Goal: Information Seeking & Learning: Learn about a topic

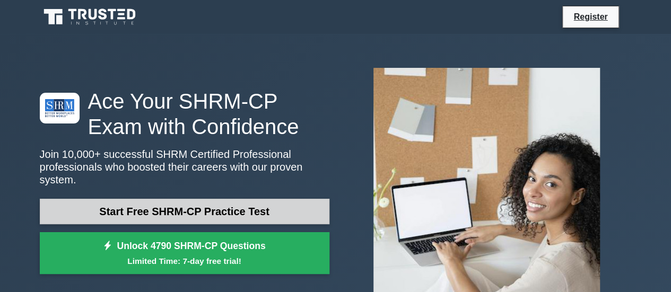
click at [250, 204] on link "Start Free SHRM-CP Practice Test" at bounding box center [185, 211] width 290 height 25
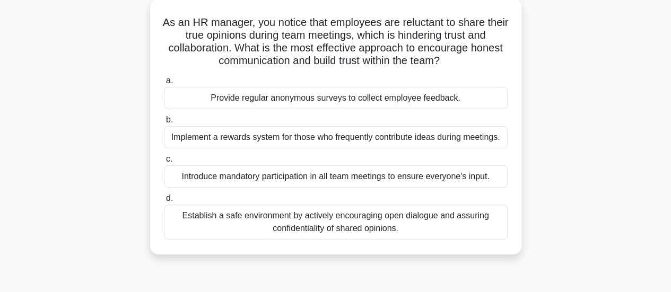
scroll to position [65, 0]
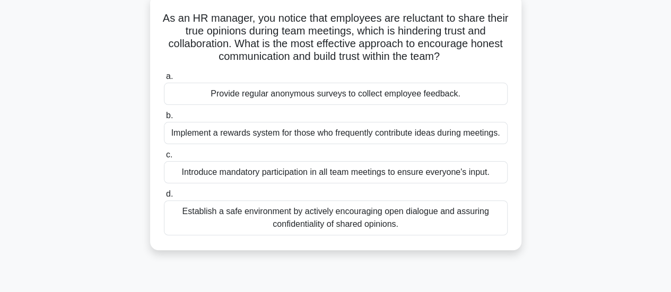
click at [407, 225] on div "Establish a safe environment by actively encouraging open dialogue and assuring…" at bounding box center [336, 218] width 344 height 35
click at [164, 198] on input "d. Establish a safe environment by actively encouraging open dialogue and assur…" at bounding box center [164, 194] width 0 height 7
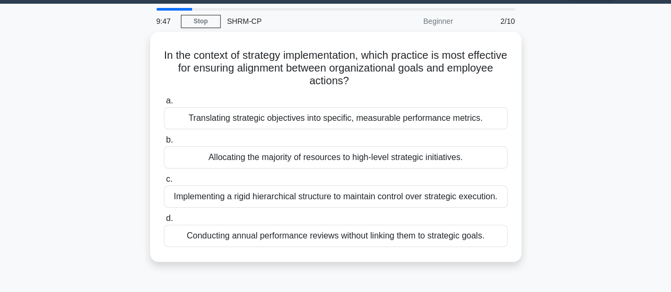
scroll to position [0, 0]
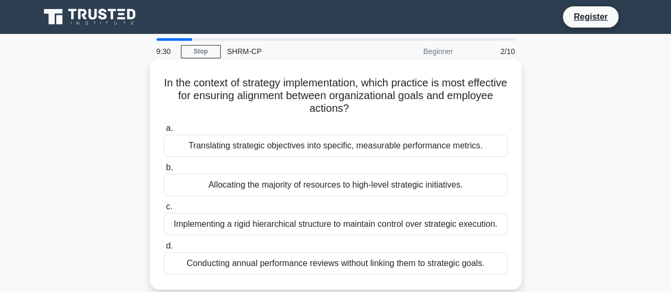
click at [321, 145] on div "Translating strategic objectives into specific, measurable performance metrics." at bounding box center [336, 146] width 344 height 22
click at [164, 132] on input "a. Translating strategic objectives into specific, measurable performance metri…" at bounding box center [164, 128] width 0 height 7
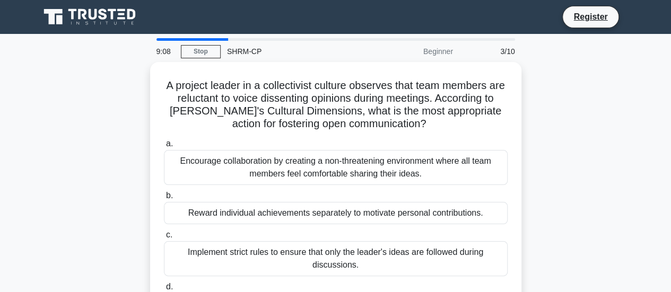
scroll to position [68, 0]
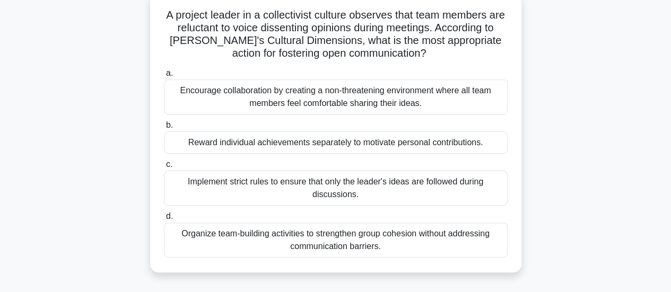
click at [463, 239] on div "Organize team-building activities to strengthen group cohesion without addressi…" at bounding box center [336, 240] width 344 height 35
click at [164, 220] on input "d. Organize team-building activities to strengthen group cohesion without addre…" at bounding box center [164, 216] width 0 height 7
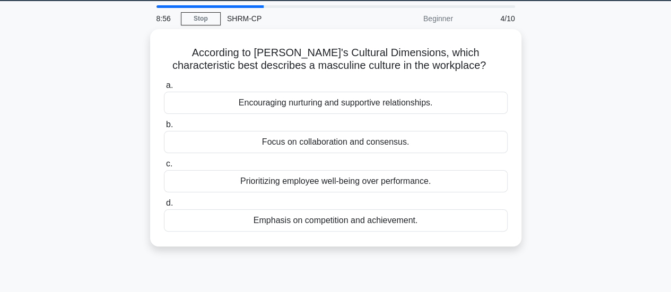
scroll to position [0, 0]
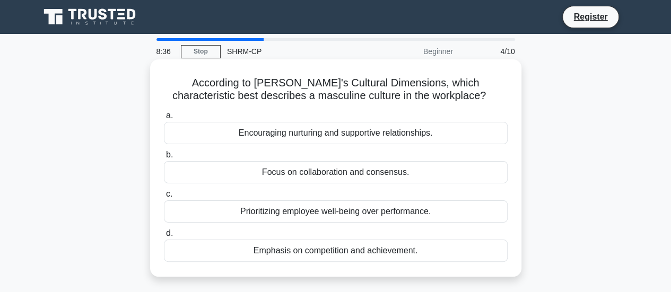
click at [374, 256] on div "Emphasis on competition and achievement." at bounding box center [336, 251] width 344 height 22
click at [164, 237] on input "d. Emphasis on competition and achievement." at bounding box center [164, 233] width 0 height 7
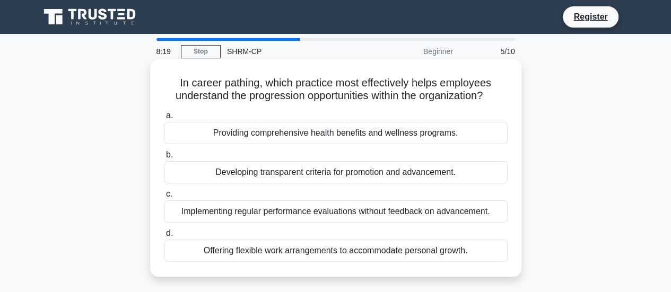
click at [404, 165] on div "Developing transparent criteria for promotion and advancement." at bounding box center [336, 172] width 344 height 22
click at [164, 159] on input "b. Developing transparent criteria for promotion and advancement." at bounding box center [164, 155] width 0 height 7
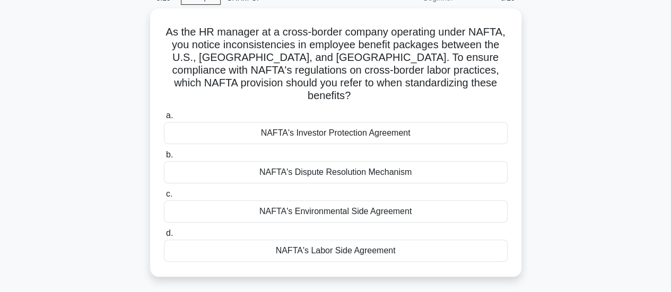
scroll to position [55, 0]
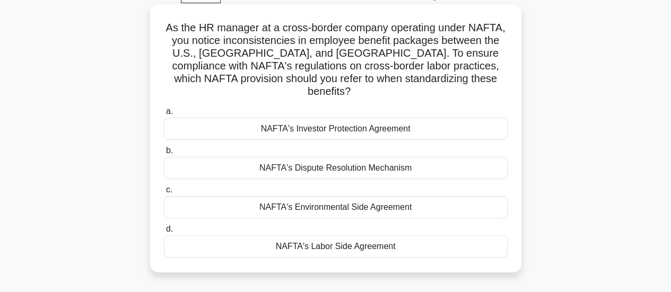
click at [389, 244] on div "NAFTA's Labor Side Agreement" at bounding box center [336, 247] width 344 height 22
click at [164, 233] on input "d. NAFTA's Labor Side Agreement" at bounding box center [164, 229] width 0 height 7
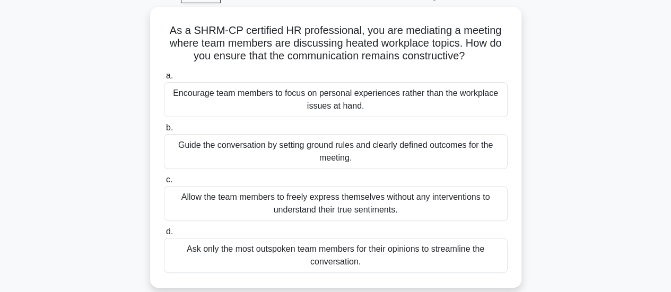
scroll to position [0, 0]
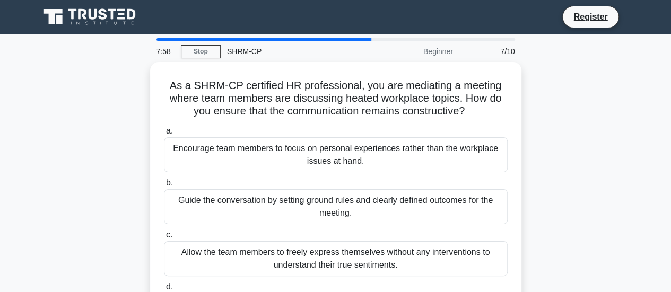
click at [570, 184] on div "As a SHRM-CP certified HR professional, you are mediating a meeting where team …" at bounding box center [335, 209] width 605 height 294
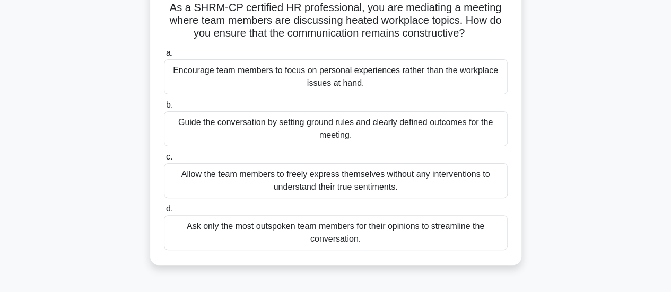
scroll to position [71, 0]
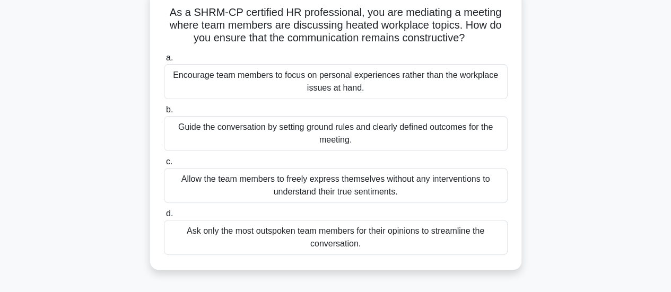
click at [380, 125] on div "Guide the conversation by setting ground rules and clearly defined outcomes for…" at bounding box center [336, 133] width 344 height 35
click at [164, 114] on input "b. Guide the conversation by setting ground rules and clearly defined outcomes …" at bounding box center [164, 110] width 0 height 7
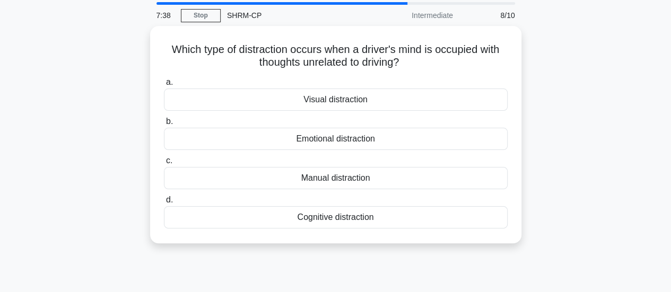
scroll to position [0, 0]
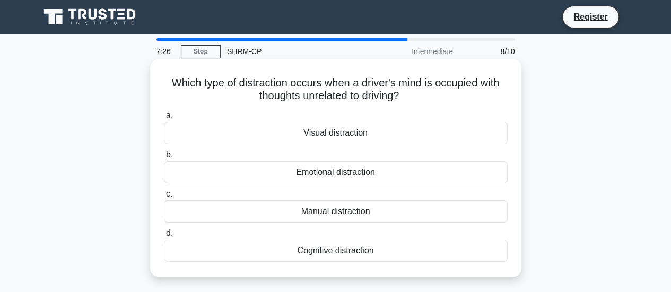
click at [366, 207] on div "Manual distraction" at bounding box center [336, 212] width 344 height 22
click at [164, 198] on input "c. Manual distraction" at bounding box center [164, 194] width 0 height 7
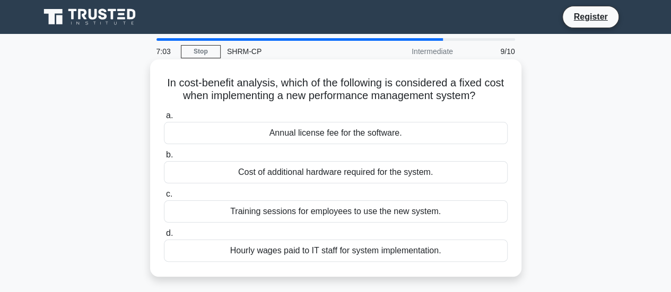
click at [353, 137] on div "Annual license fee for the software." at bounding box center [336, 133] width 344 height 22
click at [164, 119] on input "a. Annual license fee for the software." at bounding box center [164, 115] width 0 height 7
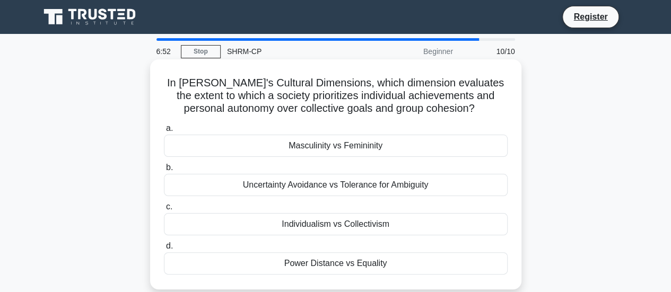
click at [346, 225] on div "Individualism vs Collectivism" at bounding box center [336, 224] width 344 height 22
click at [164, 211] on input "c. Individualism vs Collectivism" at bounding box center [164, 207] width 0 height 7
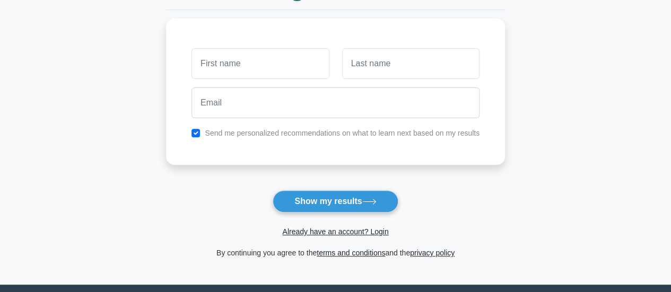
scroll to position [132, 0]
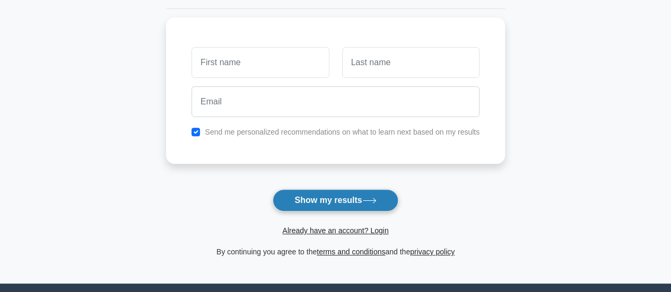
click at [357, 196] on button "Show my results" at bounding box center [335, 200] width 125 height 22
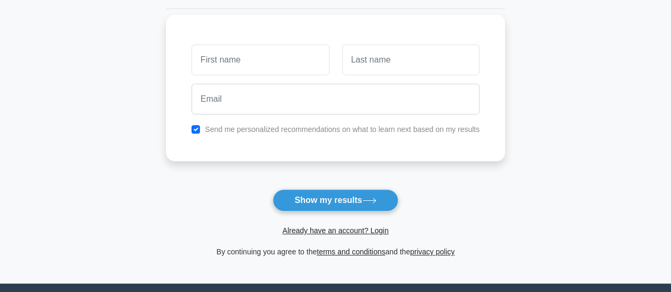
click at [195, 124] on div "Send me personalized recommendations on what to learn next based on my results" at bounding box center [335, 129] width 301 height 13
click at [197, 131] on input "checkbox" at bounding box center [196, 129] width 8 height 8
checkbox input "false"
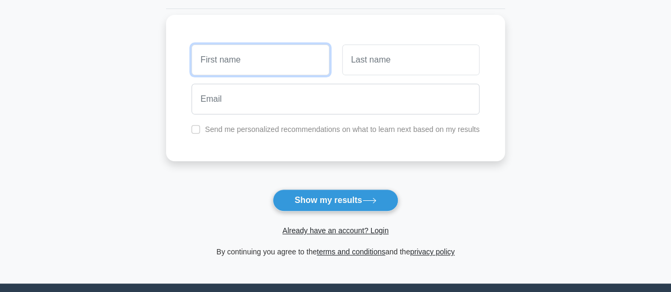
click at [241, 67] on input "text" at bounding box center [260, 60] width 137 height 31
type input "Trusha"
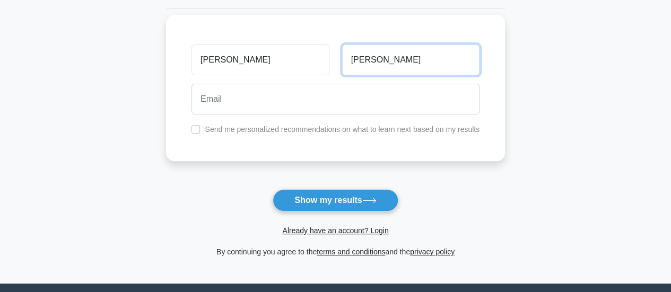
type input "Vekariya"
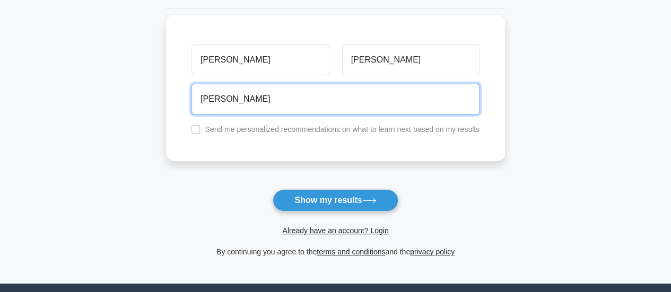
type input "trusha.vekariya@safesend.com"
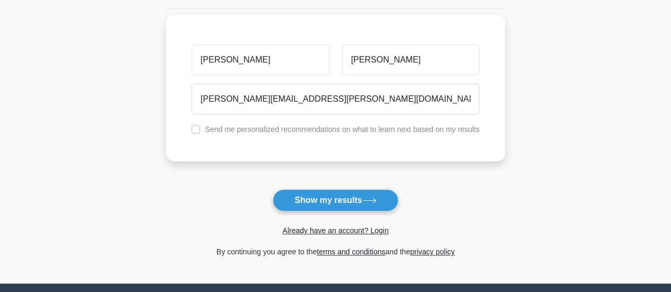
click at [191, 128] on div "Send me personalized recommendations on what to learn next based on my results" at bounding box center [335, 129] width 301 height 13
click at [198, 126] on input "checkbox" at bounding box center [196, 129] width 8 height 8
checkbox input "true"
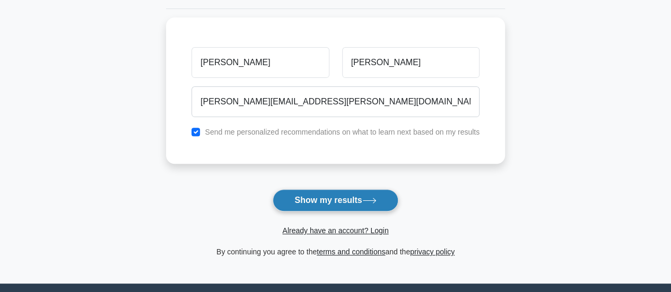
click at [326, 202] on button "Show my results" at bounding box center [335, 200] width 125 height 22
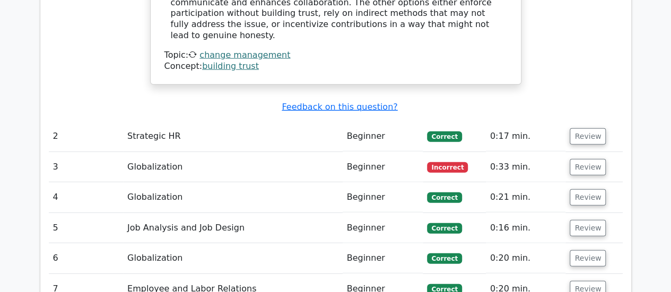
scroll to position [1271, 0]
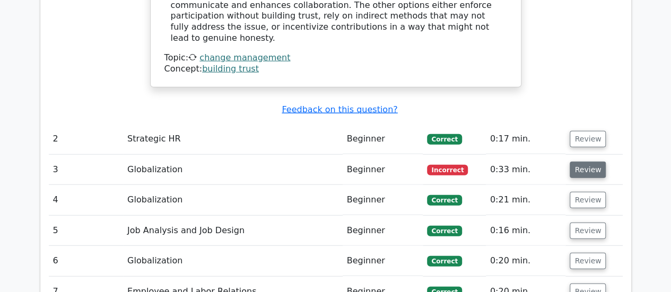
click at [577, 162] on button "Review" at bounding box center [588, 170] width 36 height 16
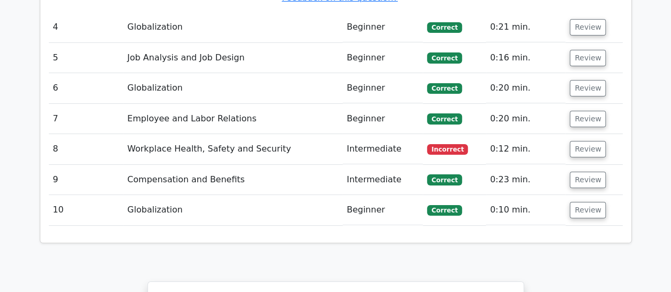
scroll to position [1874, 0]
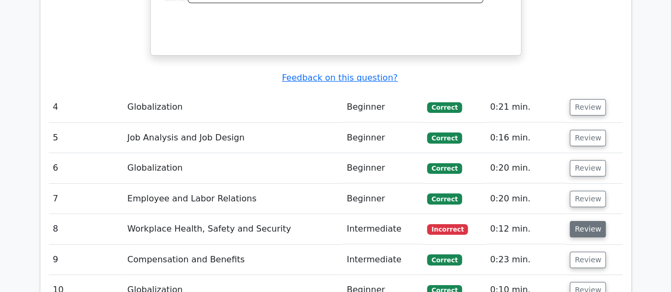
click at [579, 221] on button "Review" at bounding box center [588, 229] width 36 height 16
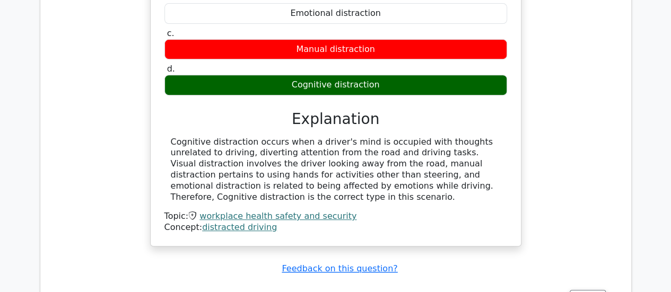
scroll to position [2219, 0]
